Goal: Information Seeking & Learning: Learn about a topic

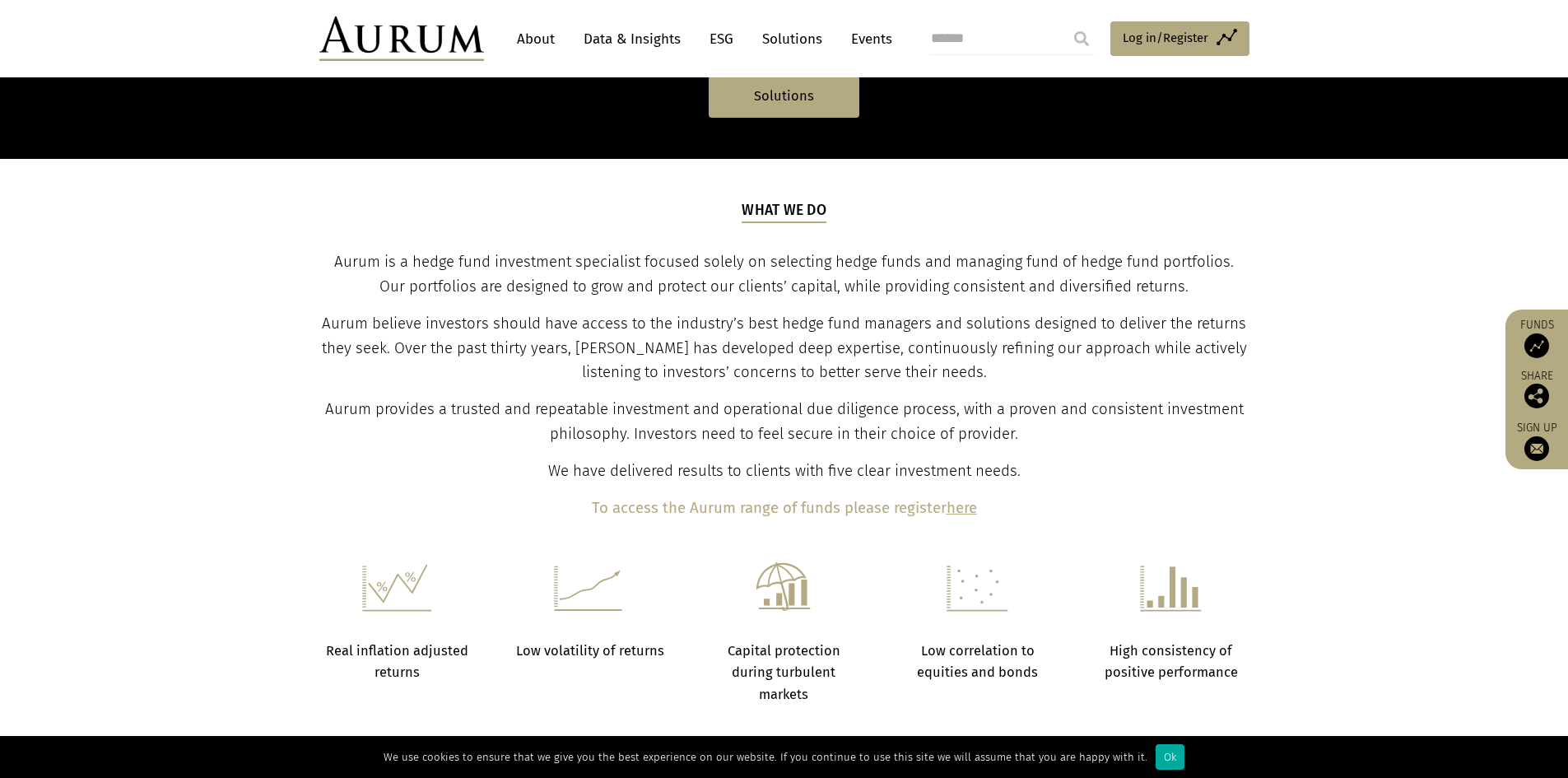
scroll to position [494, 0]
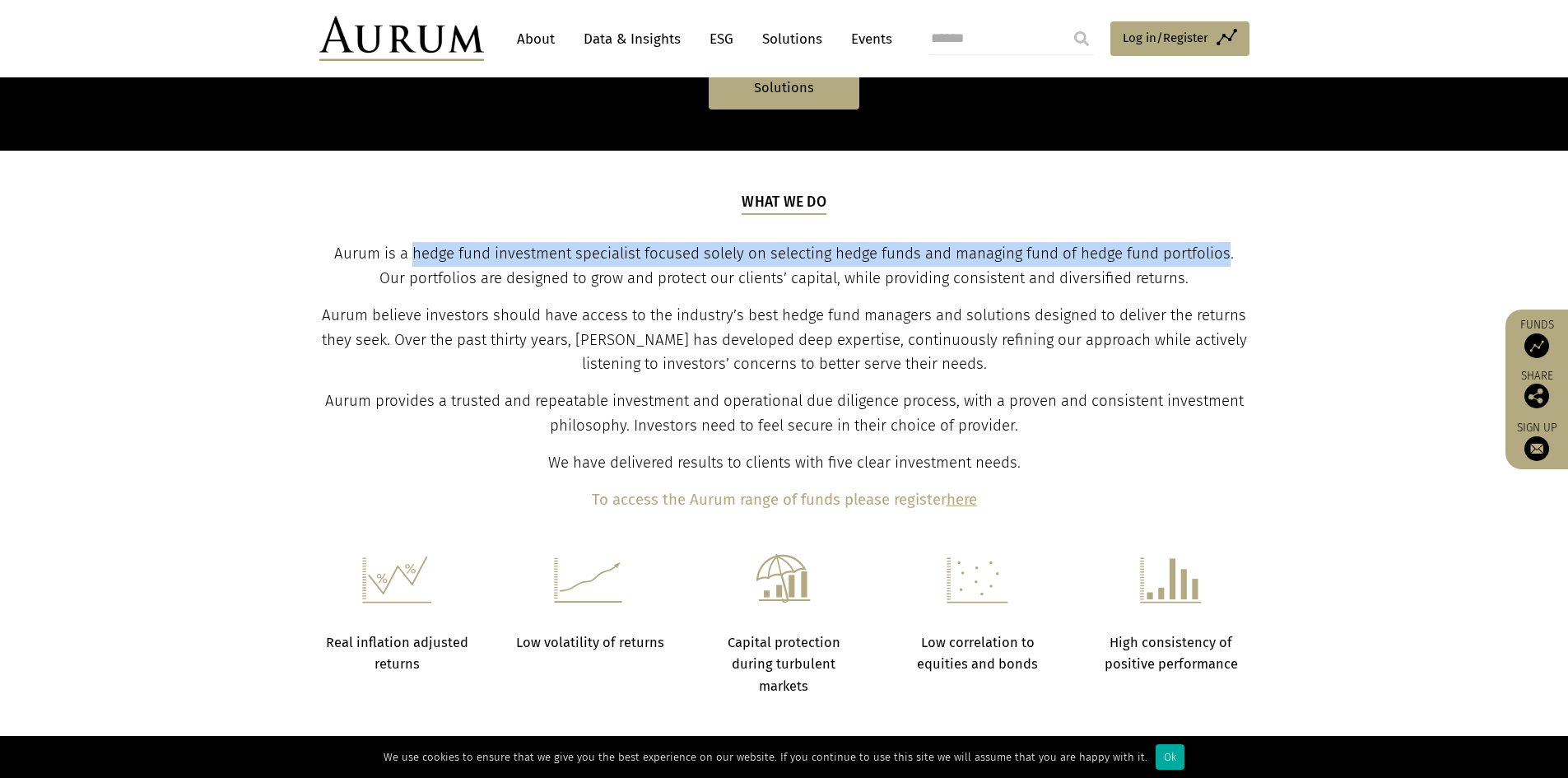
drag, startPoint x: 400, startPoint y: 253, endPoint x: 1213, endPoint y: 249, distance: 813.0
click at [1213, 249] on span "Aurum is a hedge fund investment specialist focused solely on selecting hedge f…" at bounding box center [784, 266] width 899 height 43
copy span "hedge fund investment specialist focused solely on selecting hedge funds and ma…"
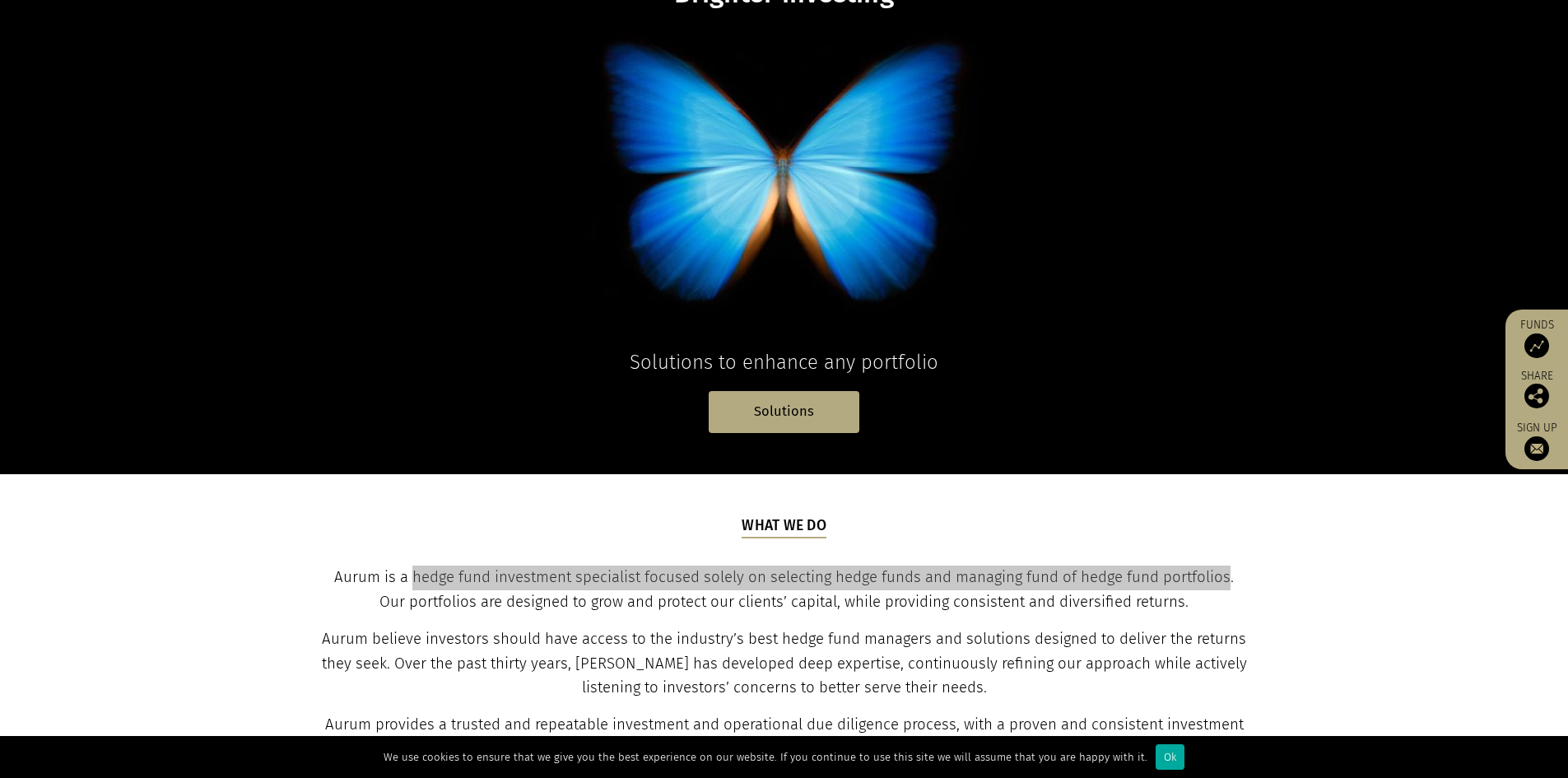
scroll to position [0, 0]
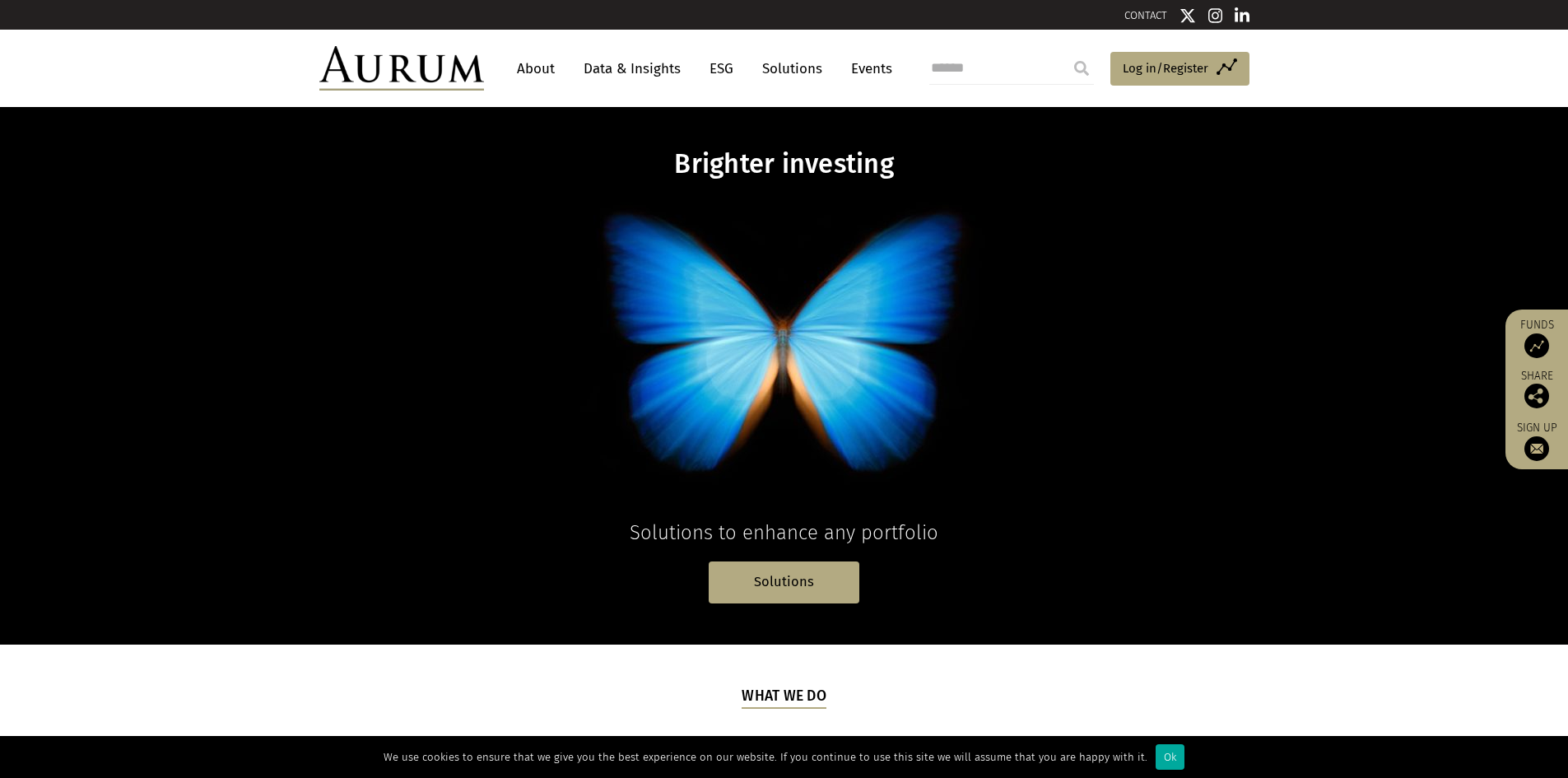
click at [527, 69] on link "About" at bounding box center [535, 69] width 55 height 30
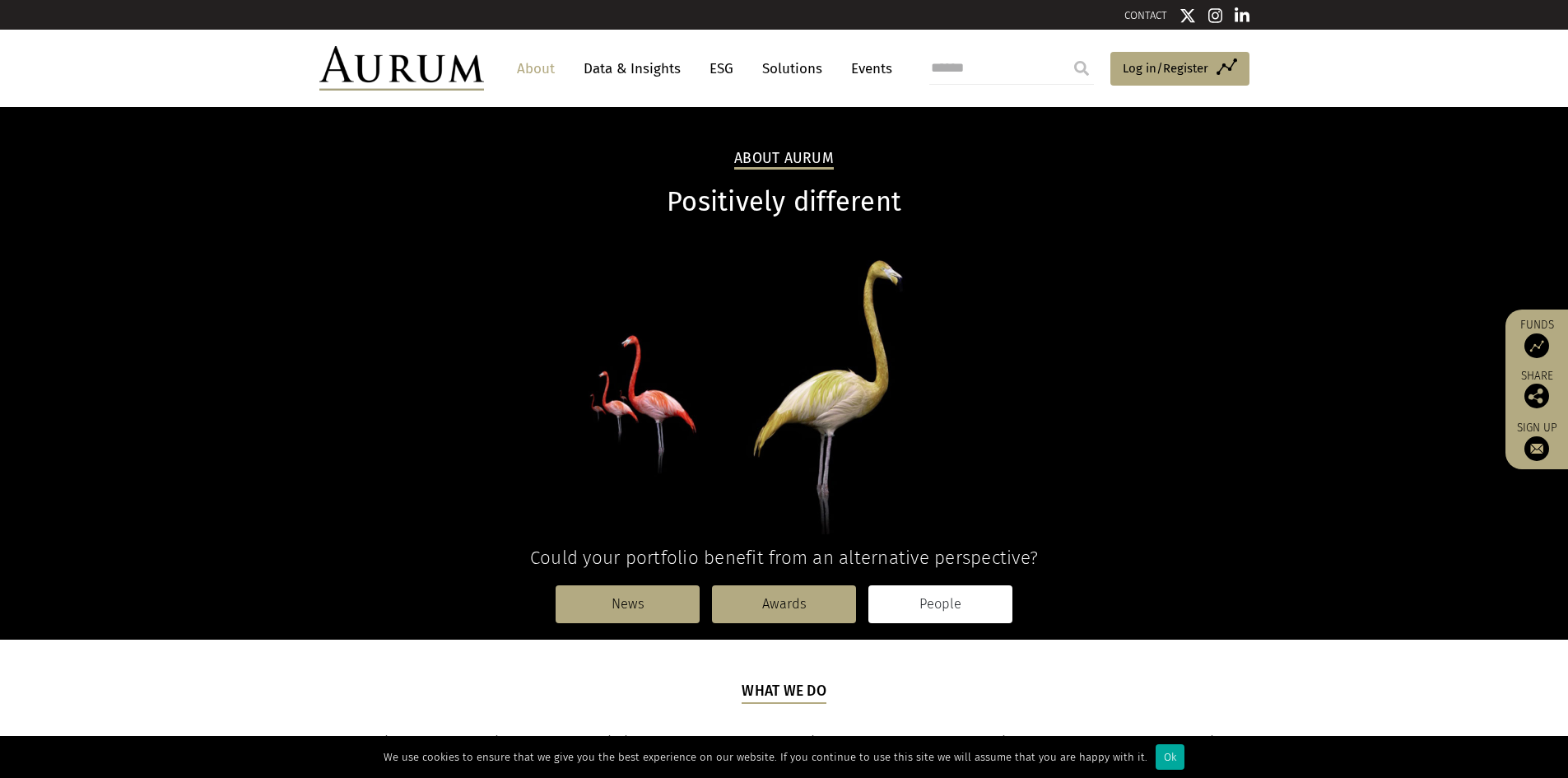
click at [936, 586] on link "People" at bounding box center [940, 605] width 144 height 38
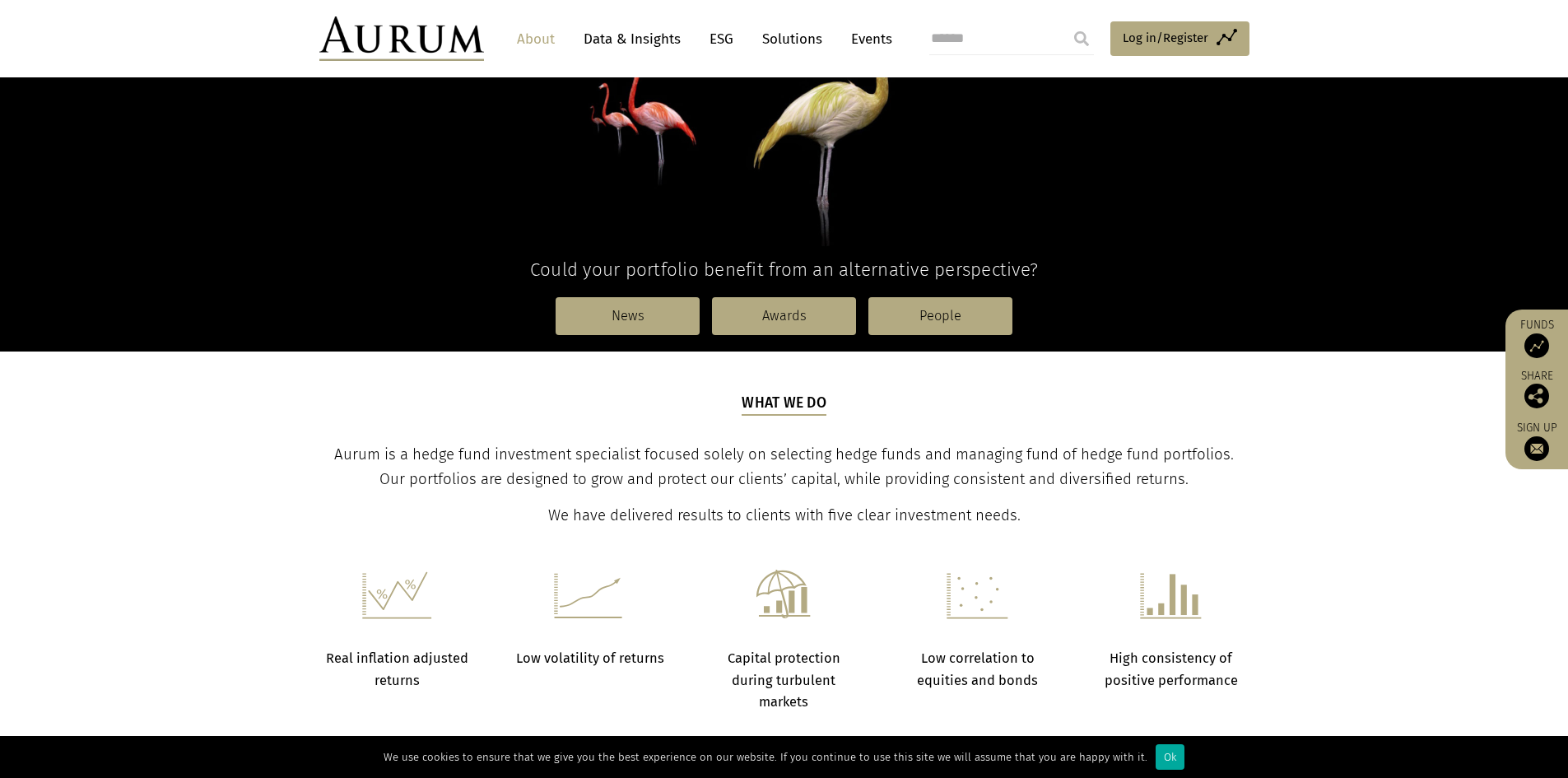
scroll to position [329, 0]
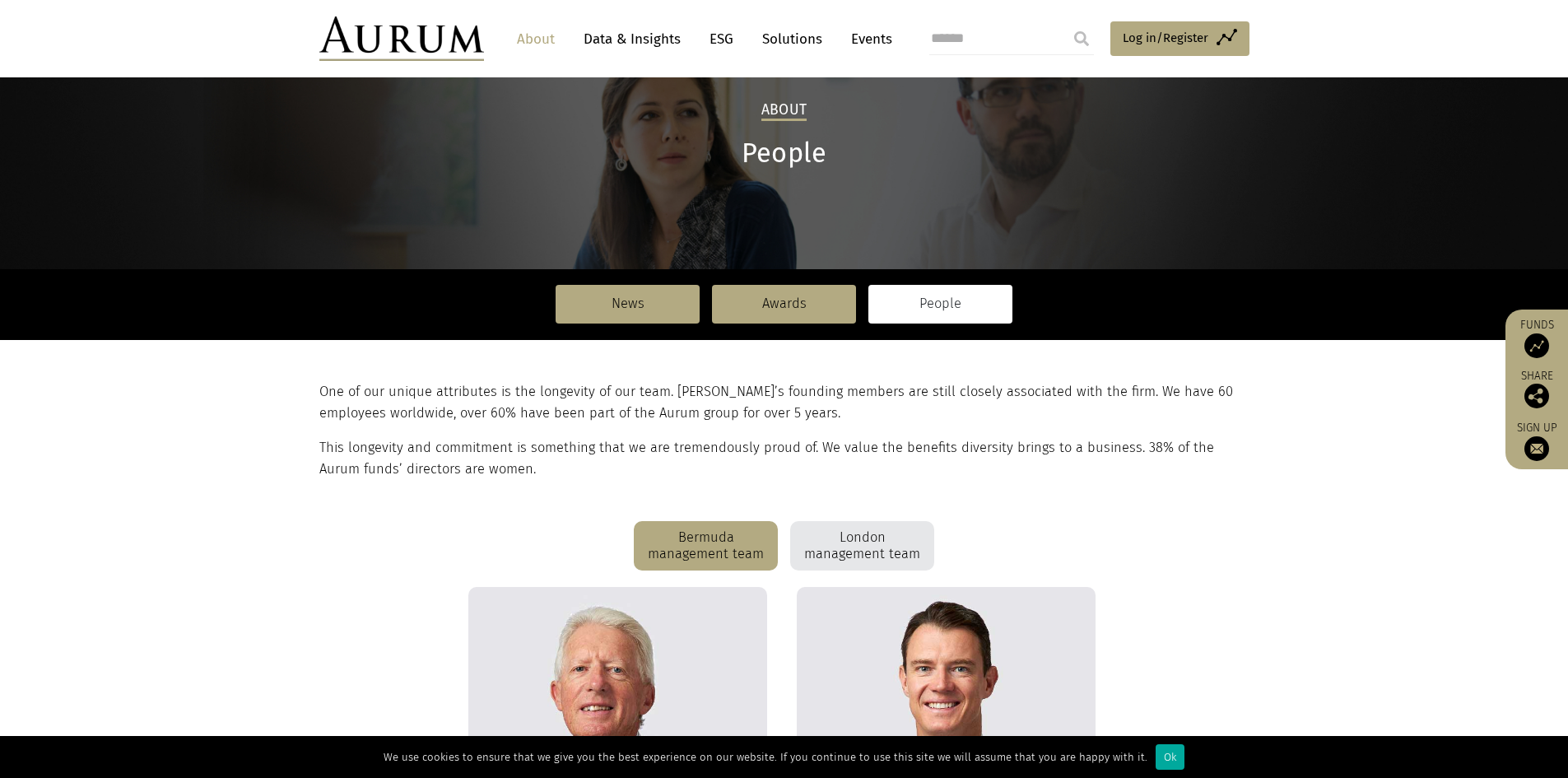
scroll to position [82, 0]
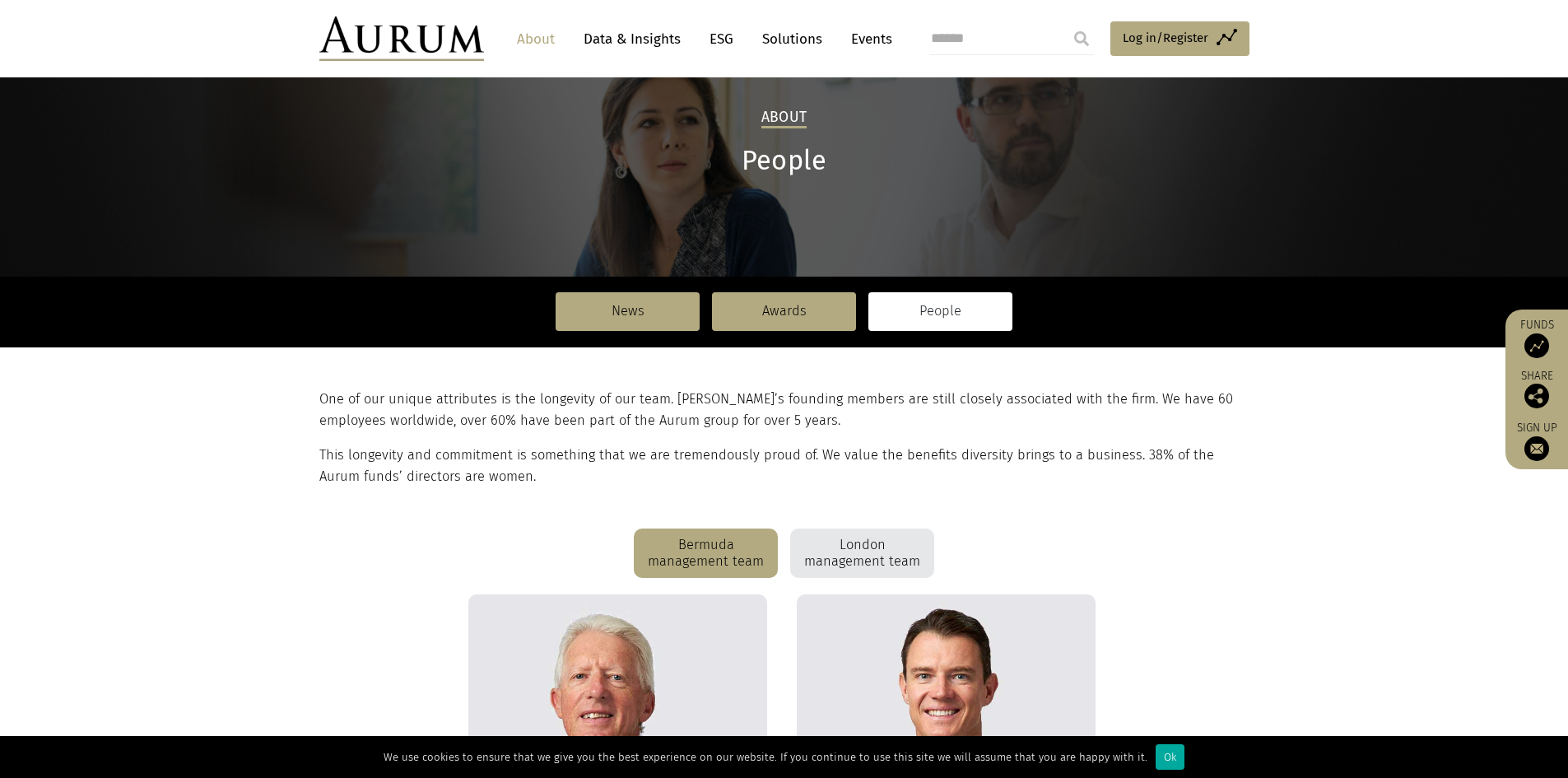
click at [898, 550] on div "London management team" at bounding box center [862, 553] width 144 height 49
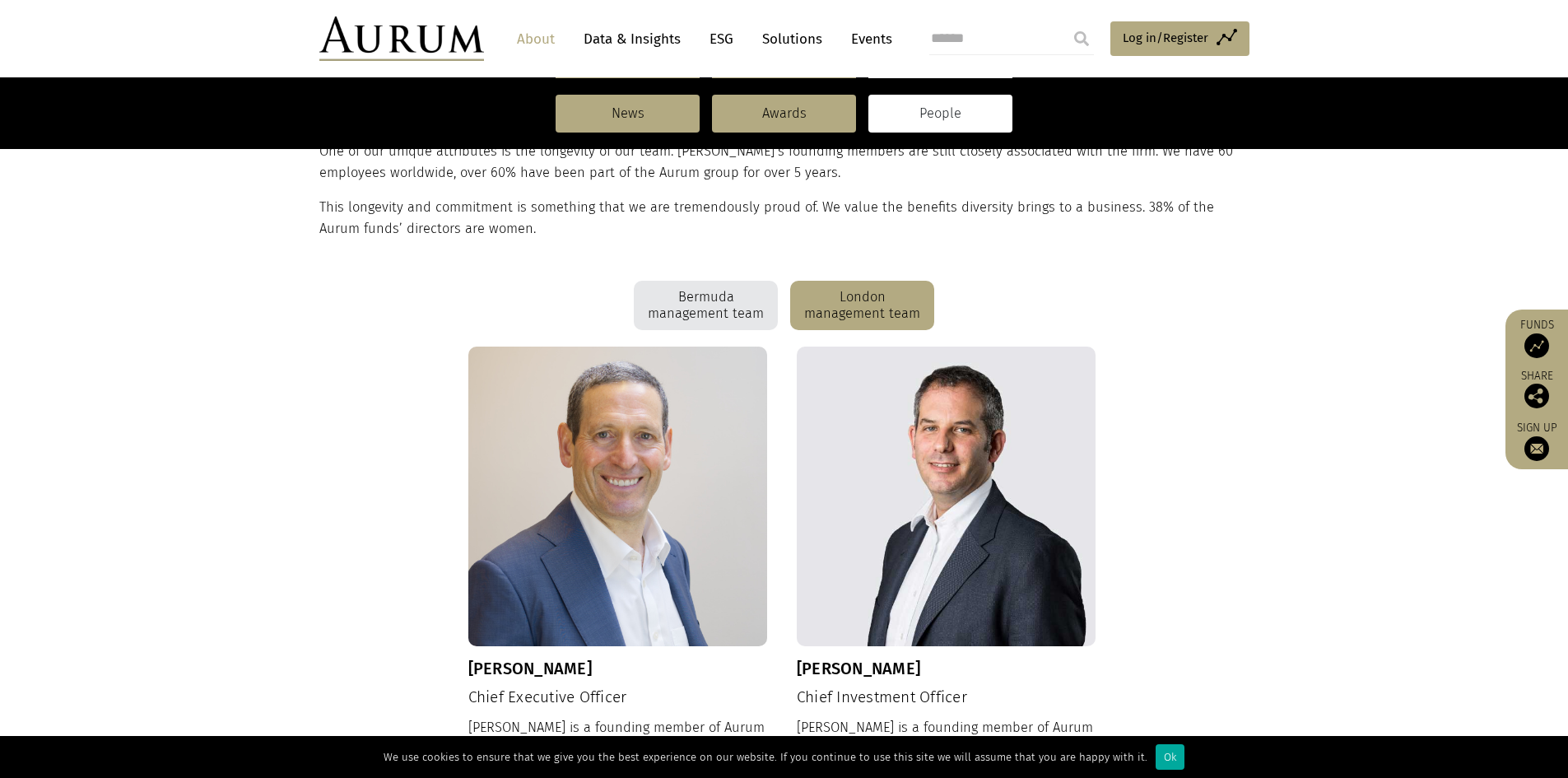
scroll to position [329, 0]
click at [693, 300] on div "Bermuda management team" at bounding box center [705, 306] width 144 height 49
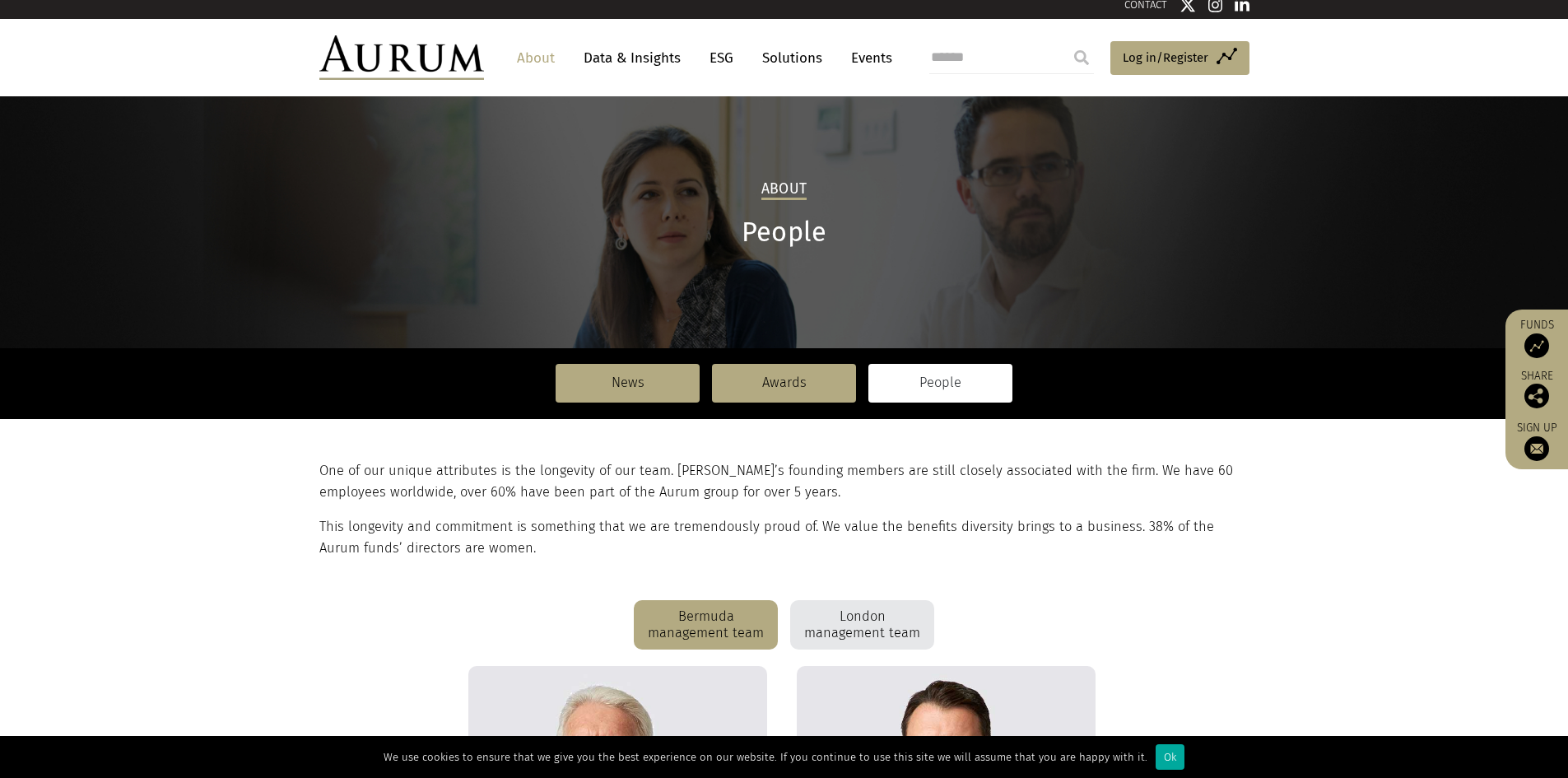
scroll to position [0, 0]
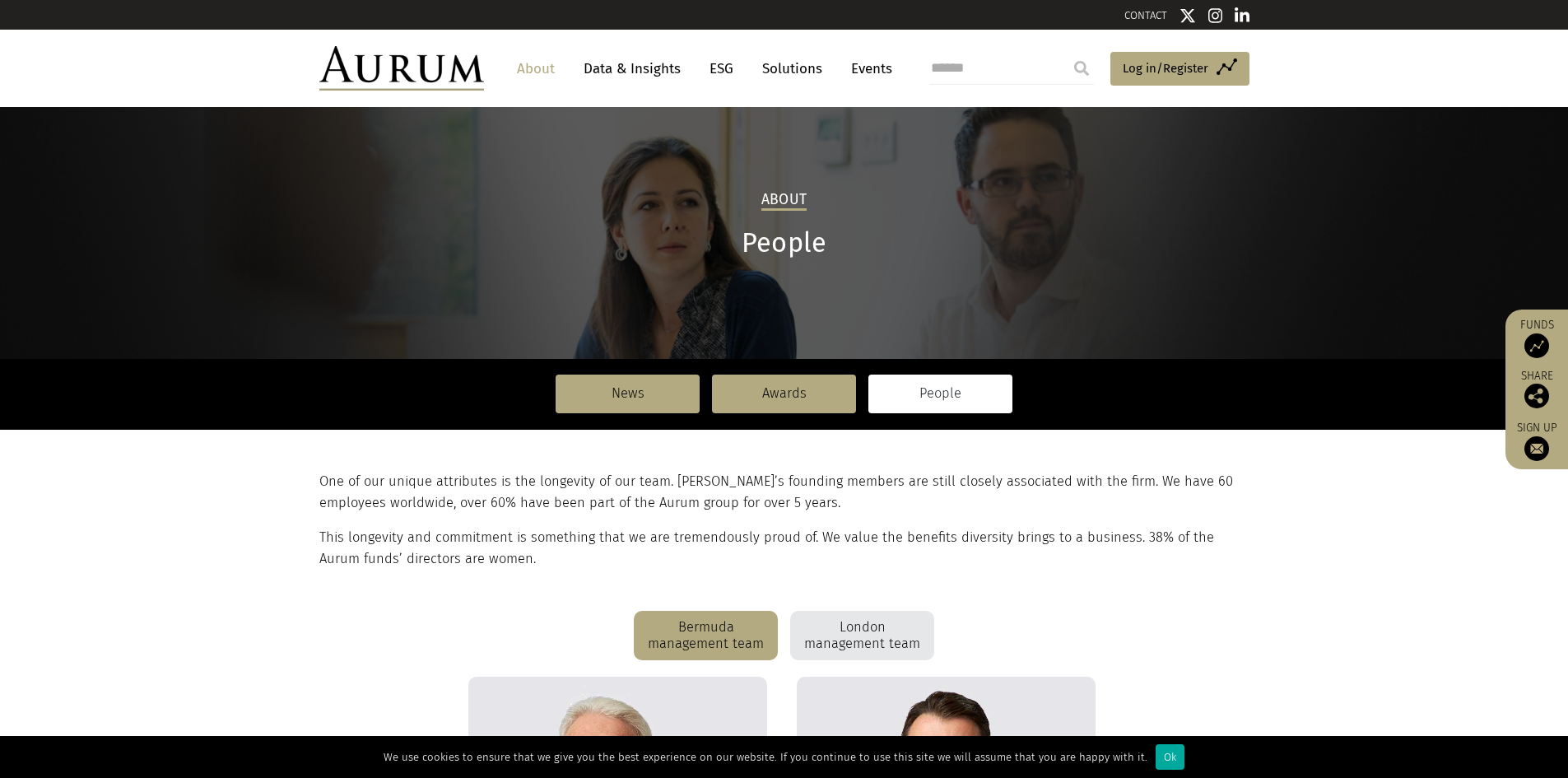
click at [860, 70] on link "Events" at bounding box center [867, 69] width 49 height 30
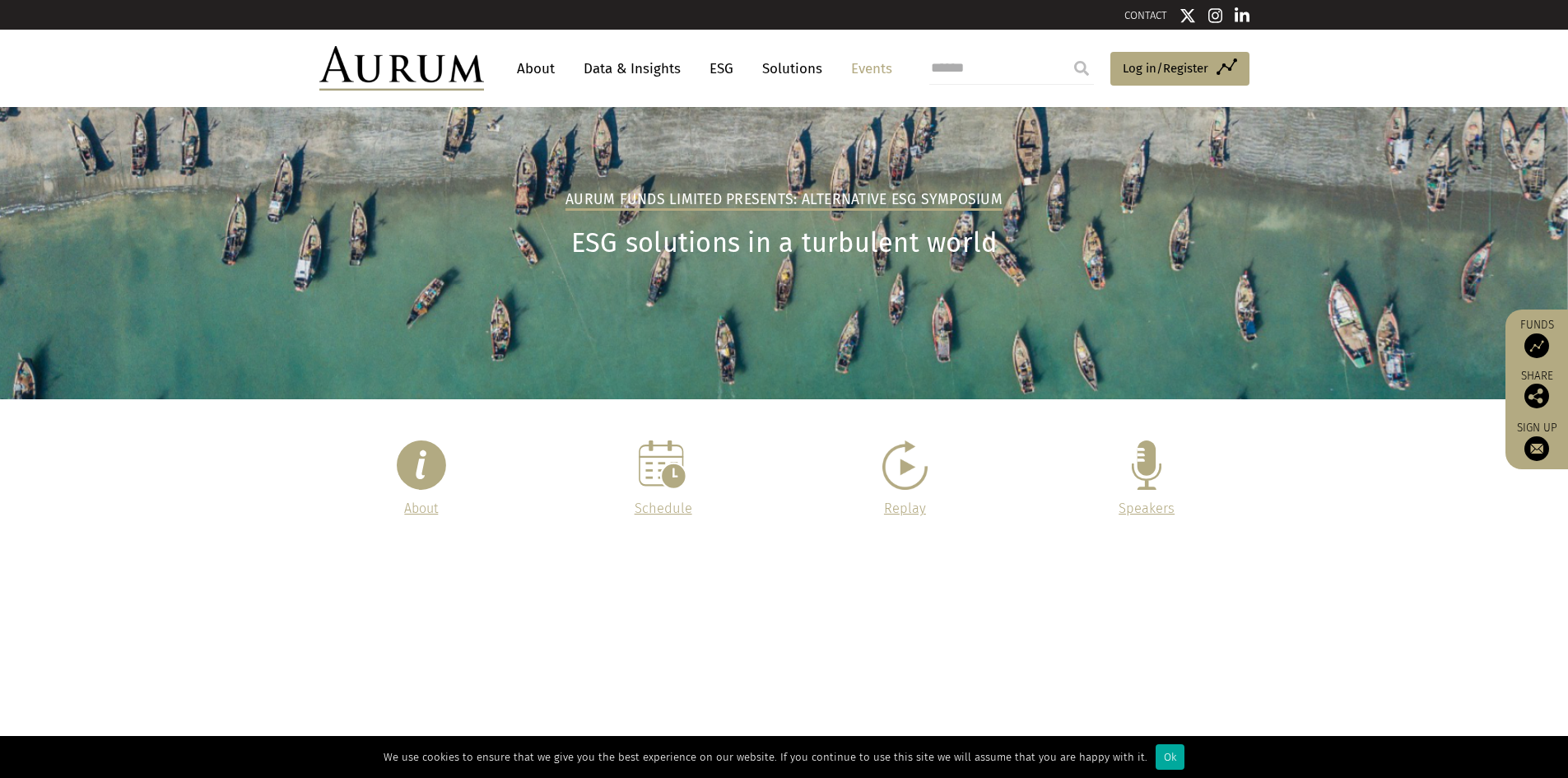
click at [624, 67] on link "Data & Insights" at bounding box center [632, 69] width 114 height 30
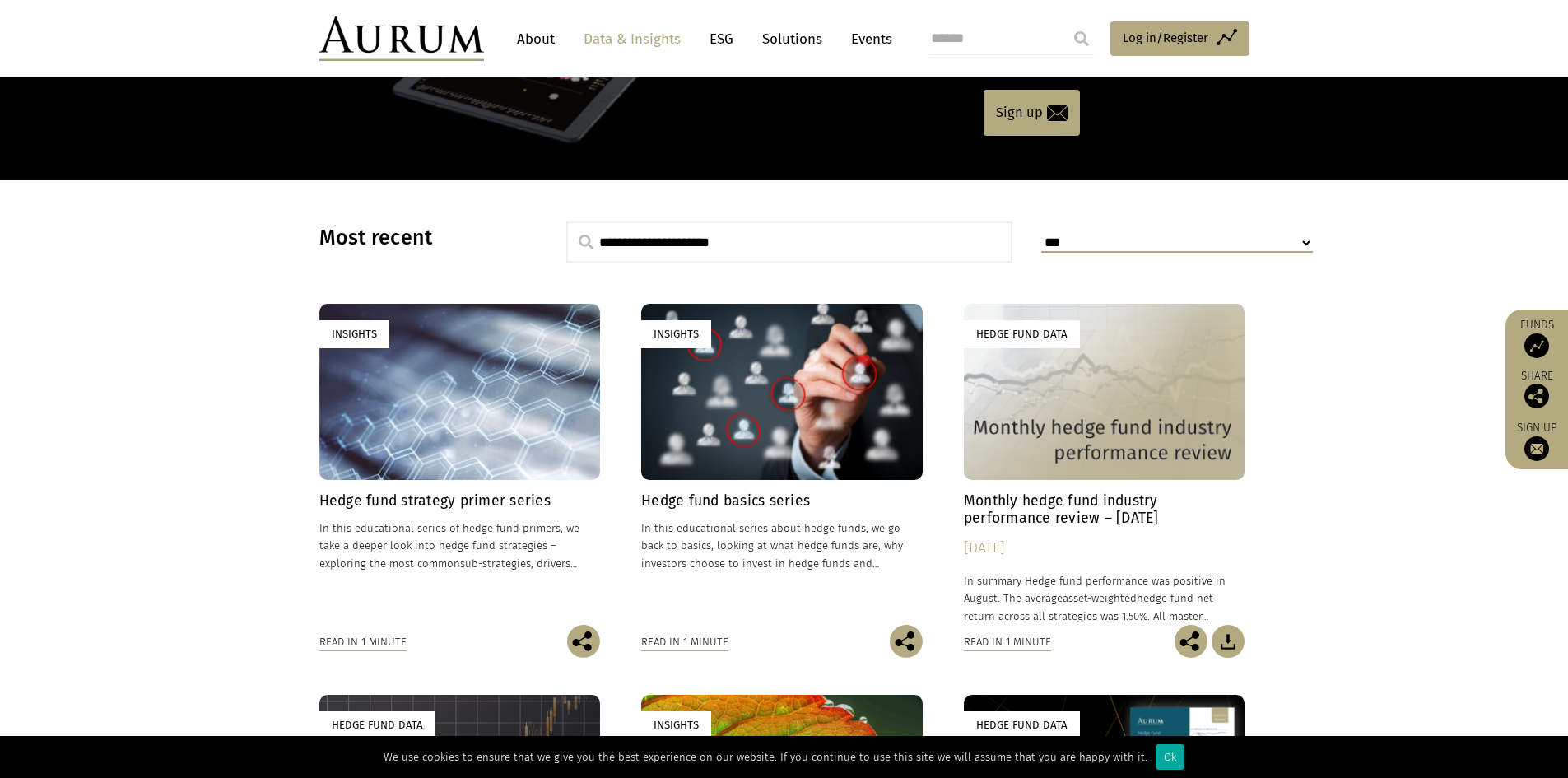
scroll to position [329, 0]
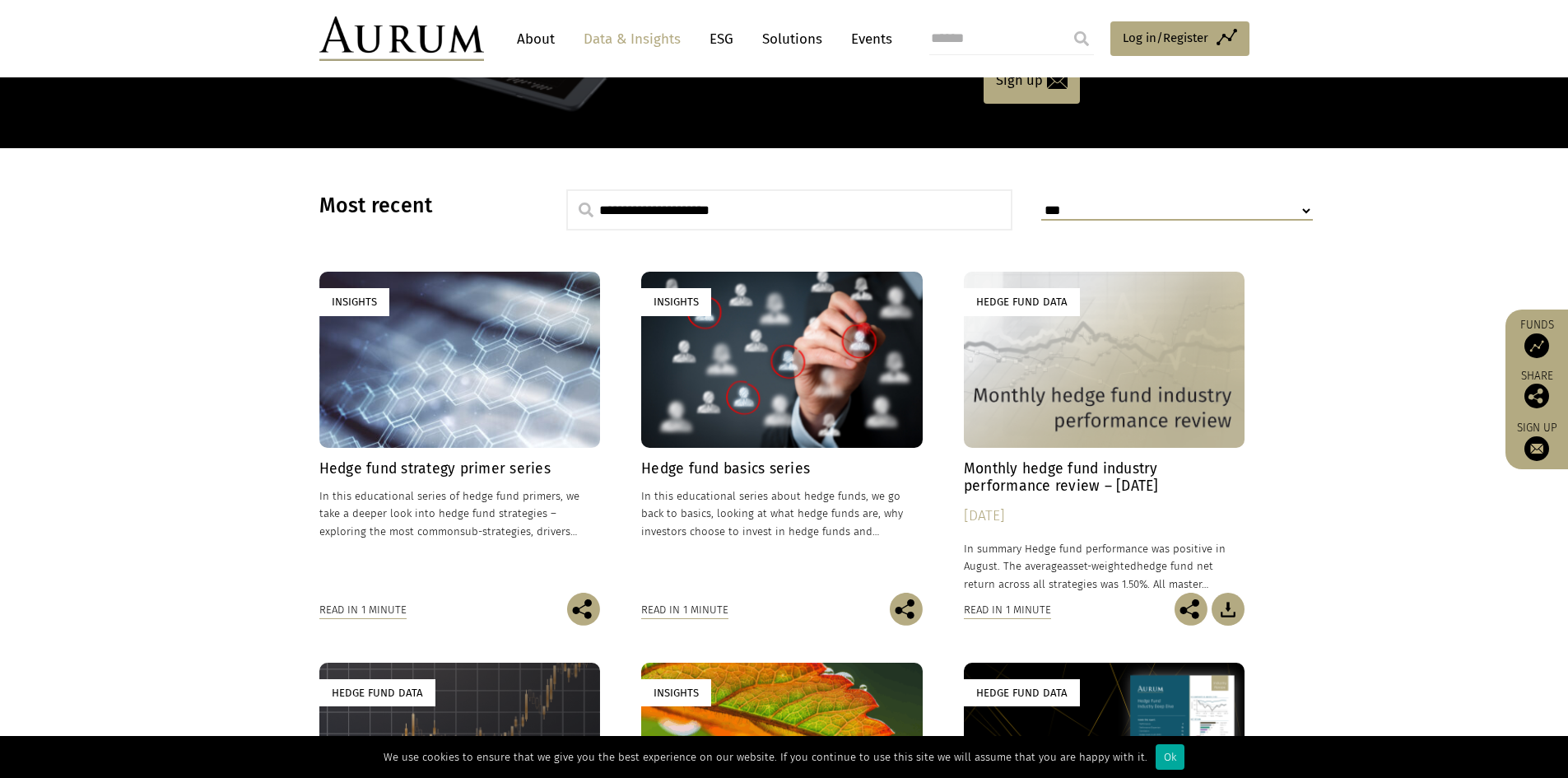
click at [479, 464] on h4 "Hedge fund strategy primer series" at bounding box center [459, 469] width 282 height 17
